Goal: Check status: Check status

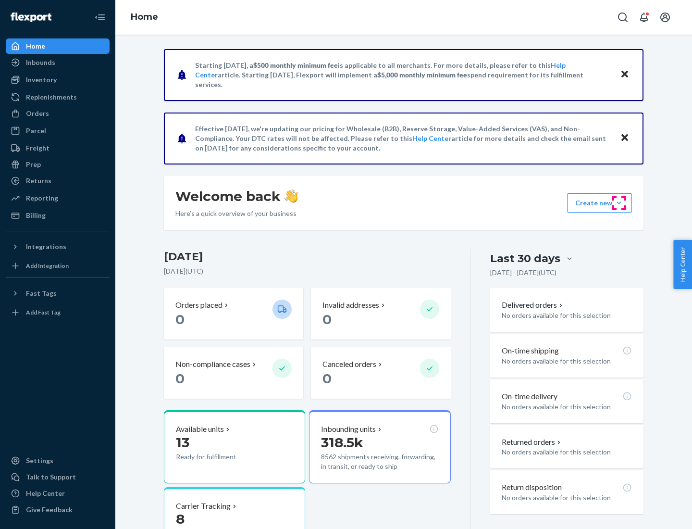
click at [619, 203] on button "Create new Create new inbound Create new order Create new product" at bounding box center [599, 202] width 65 height 19
click at [40, 62] on div "Inbounds" at bounding box center [40, 63] width 29 height 10
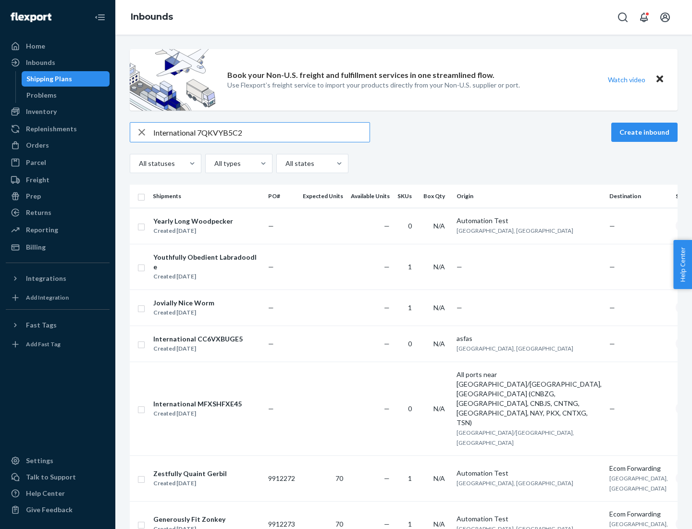
type input "International 7QKVYB5C29"
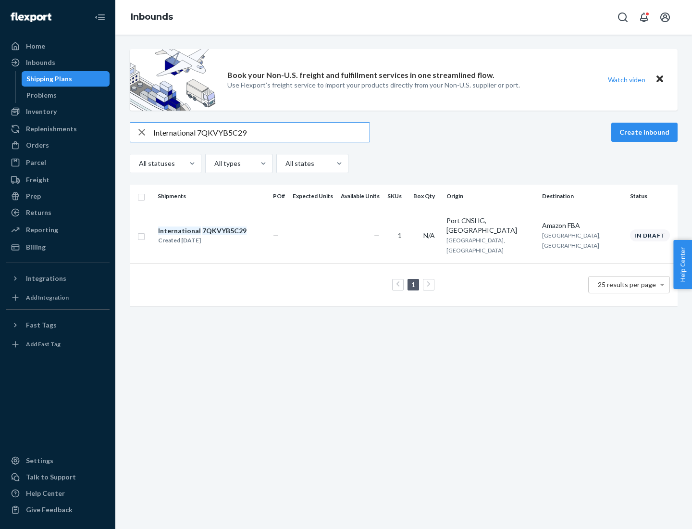
click at [219, 236] on div "Created [DATE]" at bounding box center [202, 241] width 88 height 10
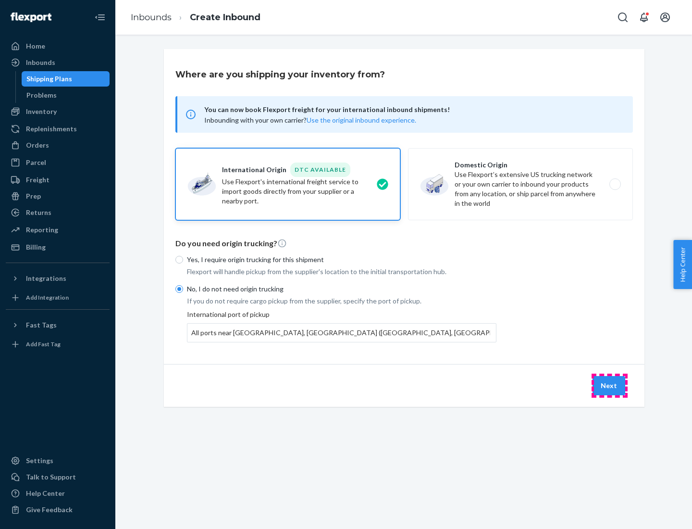
click at [610, 385] on button "Next" at bounding box center [609, 385] width 33 height 19
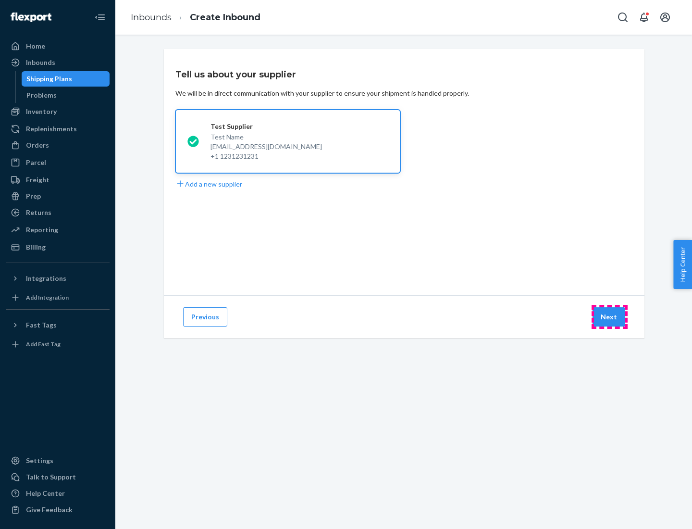
click at [610, 317] on button "Next" at bounding box center [609, 316] width 33 height 19
